Goal: Information Seeking & Learning: Learn about a topic

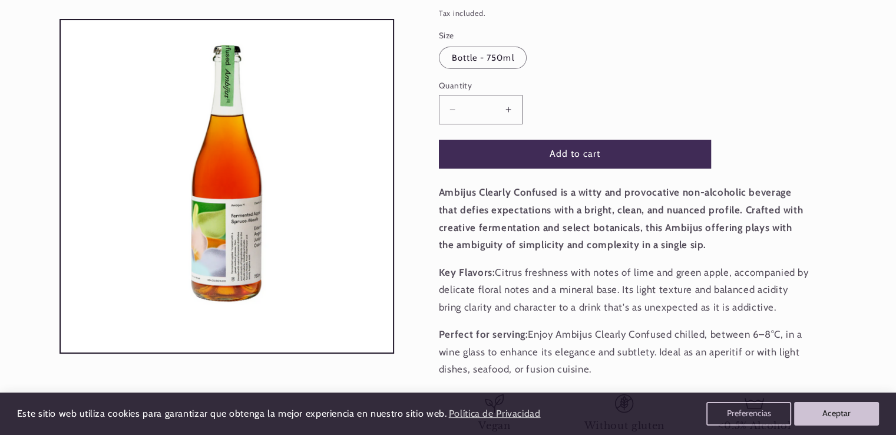
scroll to position [229, 0]
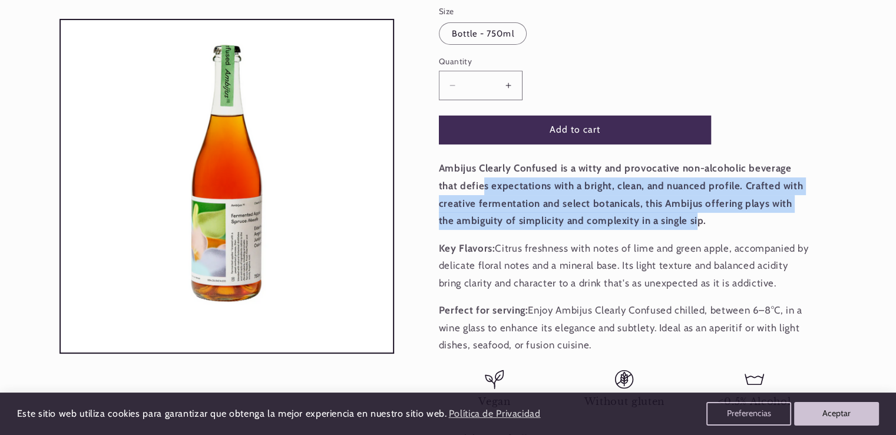
drag, startPoint x: 463, startPoint y: 177, endPoint x: 678, endPoint y: 223, distance: 219.4
click at [678, 223] on p "Ambijus Clearly Confused is a witty and provocative non-alcoholic beverage that…" at bounding box center [624, 195] width 371 height 70
click at [678, 223] on strong "Ambijus Clearly Confused is a witty and provocative non-alcoholic beverage that…" at bounding box center [621, 194] width 364 height 64
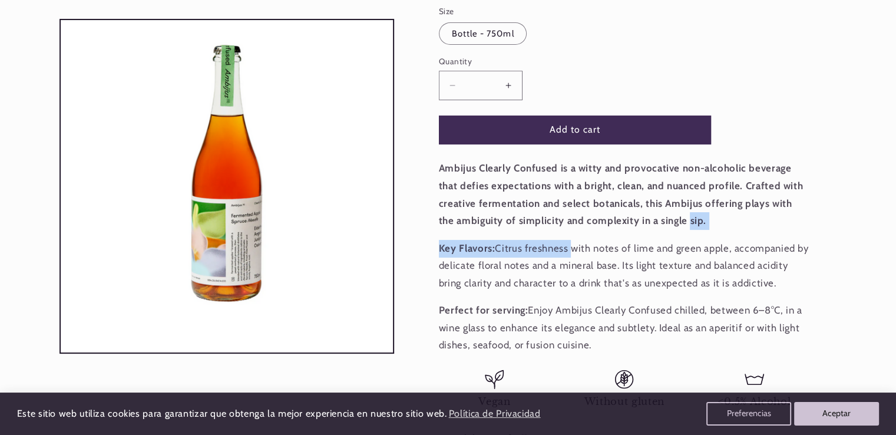
drag, startPoint x: 678, startPoint y: 223, endPoint x: 529, endPoint y: 255, distance: 151.9
click at [529, 255] on div "Ambijus Clearly Confused is a witty and provocative non-alcoholic beverage that…" at bounding box center [624, 257] width 371 height 194
click at [529, 255] on p "Key Flavors: Citrus freshness with notes of lime and green apple, accompanied b…" at bounding box center [624, 266] width 371 height 52
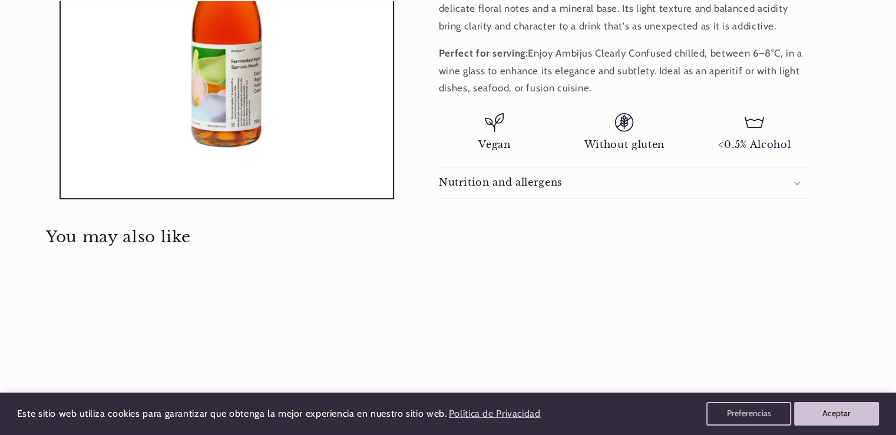
scroll to position [547, 0]
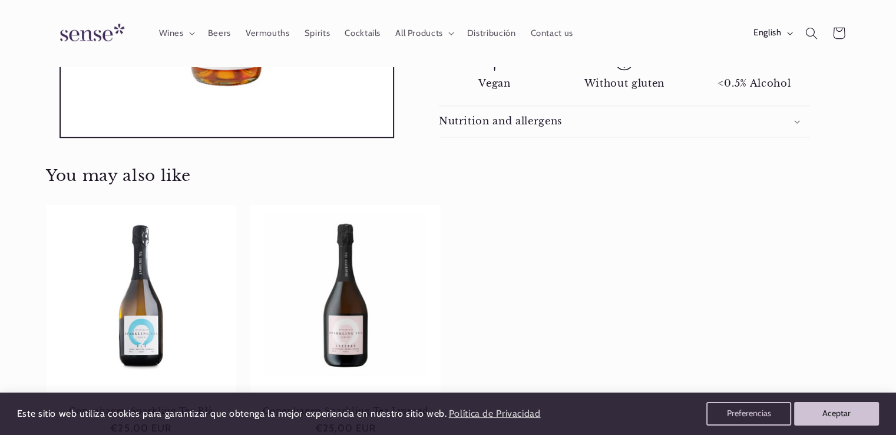
click at [568, 115] on div "Nutrition and allergens" at bounding box center [624, 121] width 371 height 12
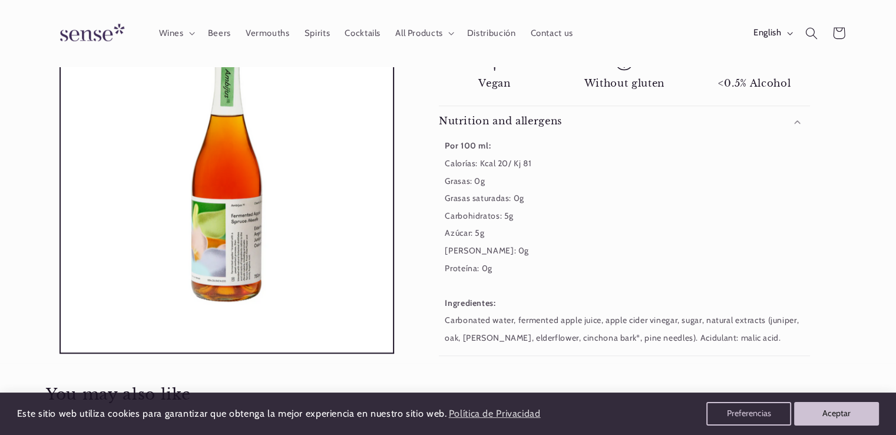
scroll to position [0, 785]
drag, startPoint x: 438, startPoint y: 318, endPoint x: 611, endPoint y: 325, distance: 172.8
click at [611, 325] on div "Por 100 ml: Calorías: Kcal 20/ Kj 81 Grasas: 0g Grasas saturadas: 0g Carbohidra…" at bounding box center [624, 241] width 371 height 209
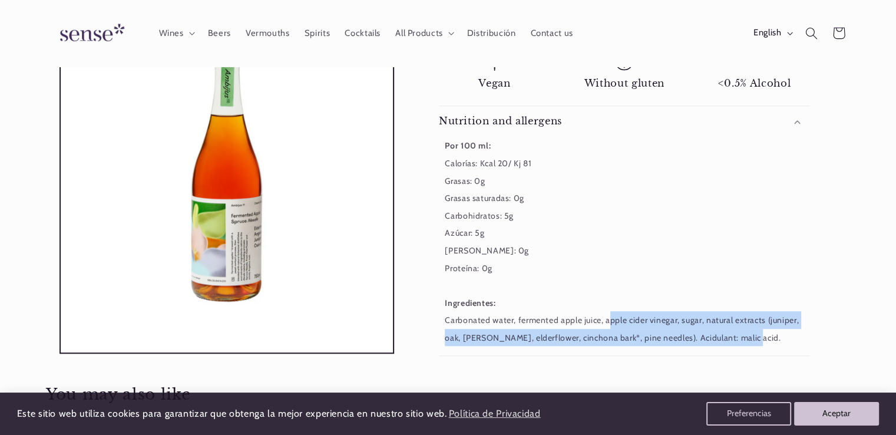
drag, startPoint x: 611, startPoint y: 325, endPoint x: 729, endPoint y: 341, distance: 119.4
click at [729, 341] on div "Por 100 ml: Calorías: Kcal 20/ Kj 81 Grasas: 0g Grasas saturadas: 0g Carbohidra…" at bounding box center [624, 241] width 371 height 209
click at [729, 341] on small "Por 100 ml: Calorías: Kcal 20/ Kj 81 Grasas: 0g Grasas saturadas: 0g Carbohidra…" at bounding box center [622, 241] width 354 height 202
drag, startPoint x: 729, startPoint y: 341, endPoint x: 686, endPoint y: 324, distance: 46.3
click at [686, 324] on small "Por 100 ml: Calorías: Kcal 20/ Kj 81 Grasas: 0g Grasas saturadas: 0g Carbohidra…" at bounding box center [622, 241] width 354 height 202
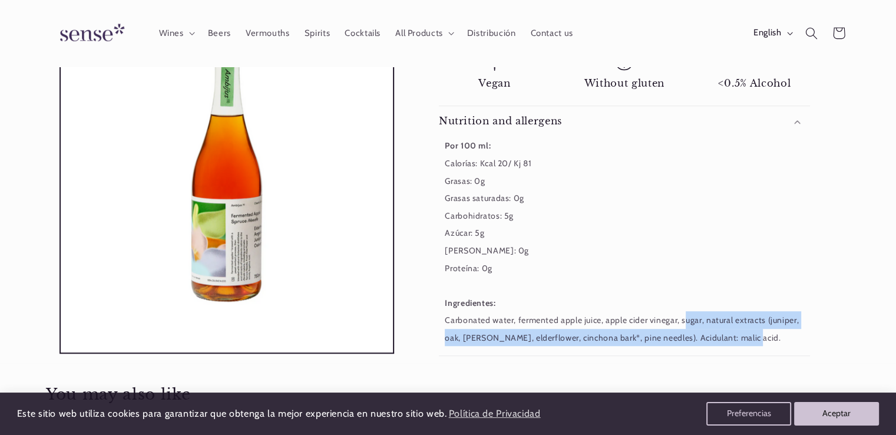
click at [686, 324] on small "Por 100 ml: Calorías: Kcal 20/ Kj 81 Grasas: 0g Grasas saturadas: 0g Carbohidra…" at bounding box center [622, 241] width 354 height 202
drag, startPoint x: 686, startPoint y: 324, endPoint x: 621, endPoint y: 336, distance: 66.1
click at [621, 336] on small "Por 100 ml: Calorías: Kcal 20/ Kj 81 Grasas: 0g Grasas saturadas: 0g Carbohidra…" at bounding box center [622, 241] width 354 height 202
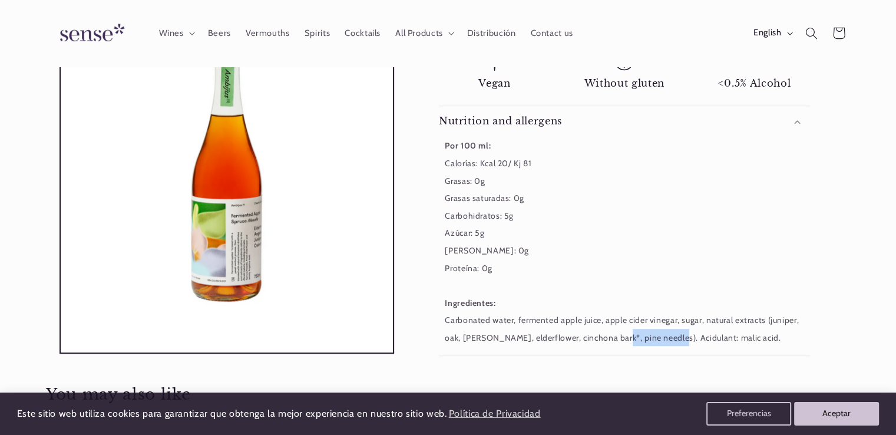
drag, startPoint x: 621, startPoint y: 336, endPoint x: 667, endPoint y: 338, distance: 46.0
click at [667, 338] on small "Por 100 ml: Calorías: Kcal 20/ Kj 81 Grasas: 0g Grasas saturadas: 0g Carbohidra…" at bounding box center [622, 241] width 354 height 202
drag, startPoint x: 667, startPoint y: 338, endPoint x: 724, endPoint y: 331, distance: 57.0
click at [724, 331] on div "Por 100 ml: Calorías: Kcal 20/ Kj 81 Grasas: 0g Grasas saturadas: 0g Carbohidra…" at bounding box center [624, 241] width 371 height 209
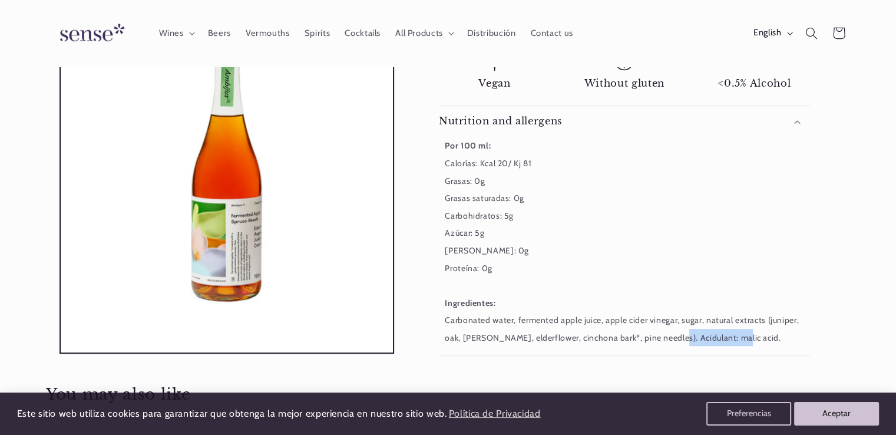
click at [724, 331] on div "Por 100 ml: Calorías: Kcal 20/ Kj 81 Grasas: 0g Grasas saturadas: 0g Carbohidra…" at bounding box center [624, 241] width 371 height 209
drag, startPoint x: 724, startPoint y: 331, endPoint x: 659, endPoint y: 329, distance: 64.3
click at [659, 329] on div "Por 100 ml: Calorías: Kcal 20/ Kj 81 Grasas: 0g Grasas saturadas: 0g Carbohidra…" at bounding box center [624, 241] width 371 height 209
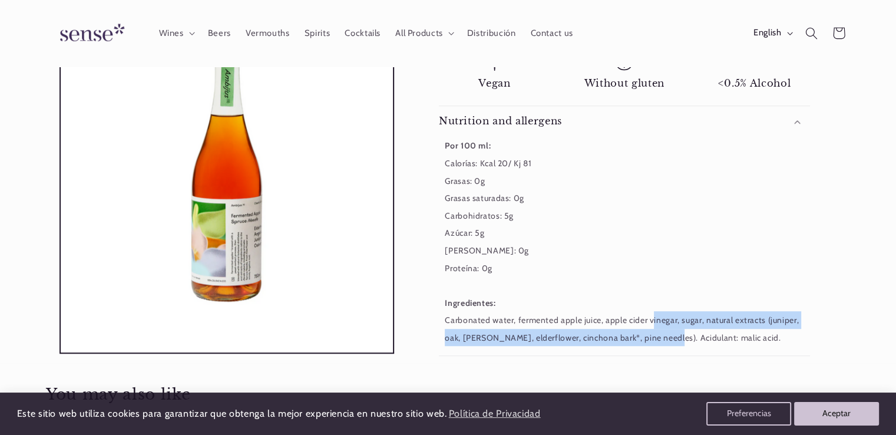
drag, startPoint x: 659, startPoint y: 329, endPoint x: 642, endPoint y: 301, distance: 33.0
click at [642, 301] on div "Por 100 ml: Calorías: Kcal 20/ Kj 81 Grasas: 0g Grasas saturadas: 0g Carbohidra…" at bounding box center [624, 241] width 371 height 209
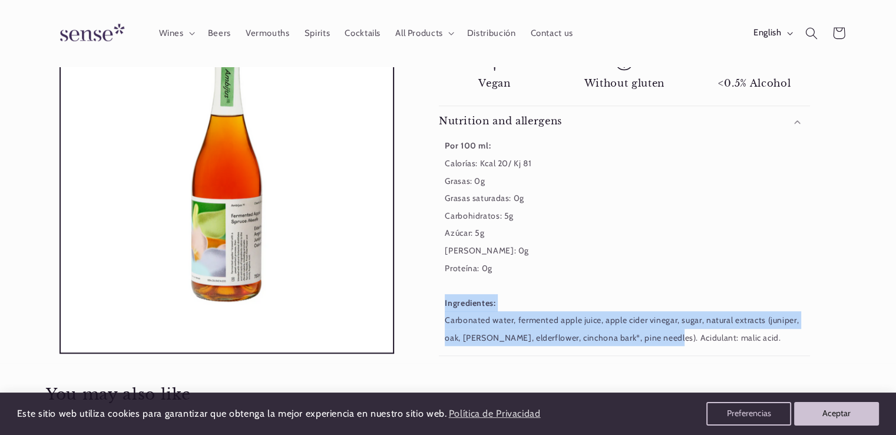
click at [642, 301] on div "Por 100 ml: Calorías: Kcal 20/ Kj 81 Grasas: 0g Grasas saturadas: 0g Carbohidra…" at bounding box center [624, 241] width 371 height 209
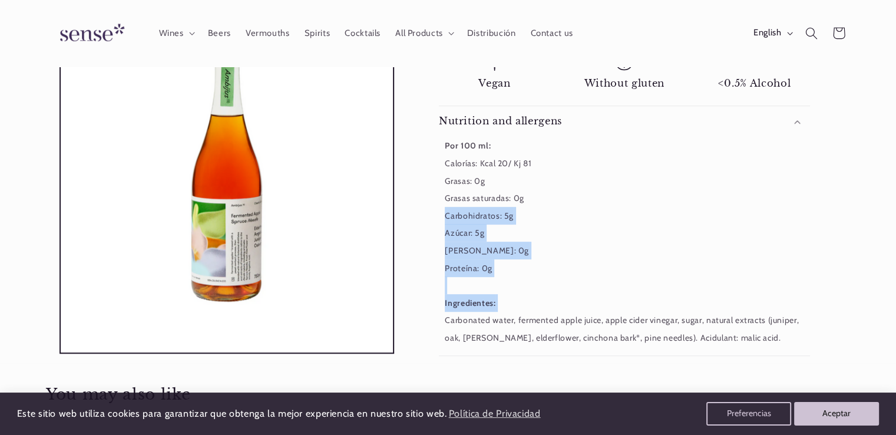
drag, startPoint x: 642, startPoint y: 301, endPoint x: 636, endPoint y: 217, distance: 83.3
click at [636, 217] on div "Por 100 ml: Calorías: Kcal 20/ Kj 81 Grasas: 0g Grasas saturadas: 0g Carbohidra…" at bounding box center [624, 241] width 371 height 209
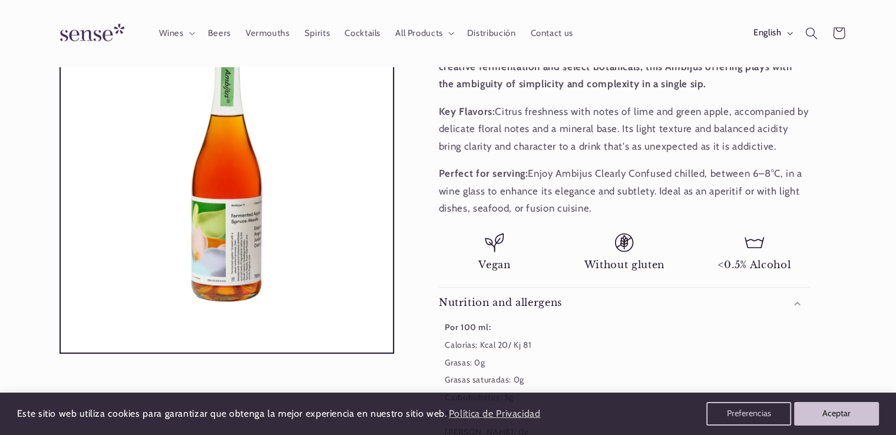
scroll to position [364, 0]
drag, startPoint x: 636, startPoint y: 208, endPoint x: 633, endPoint y: 179, distance: 29.7
click at [633, 179] on p "Perfect for serving: Enjoy Ambijus Clearly Confused chilled, between 6–8°C, in …" at bounding box center [624, 192] width 371 height 52
